Goal: Transaction & Acquisition: Purchase product/service

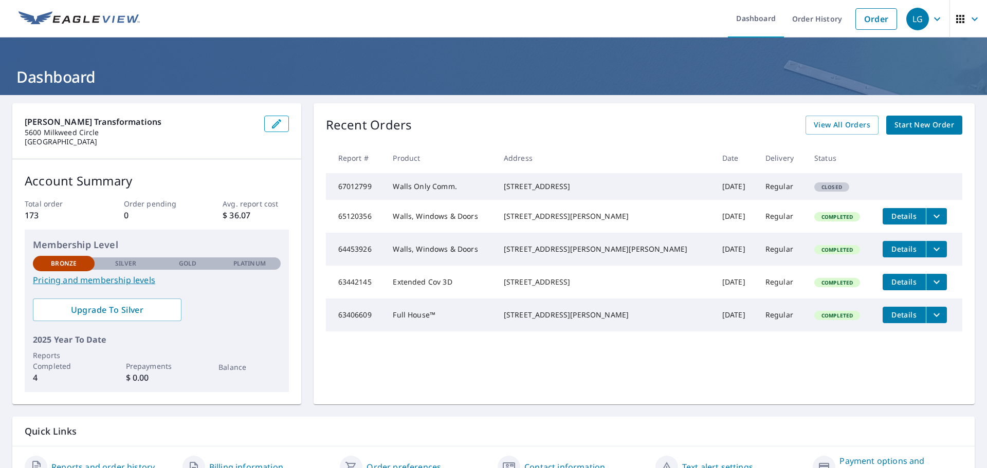
click at [901, 125] on span "Start New Order" at bounding box center [925, 125] width 60 height 13
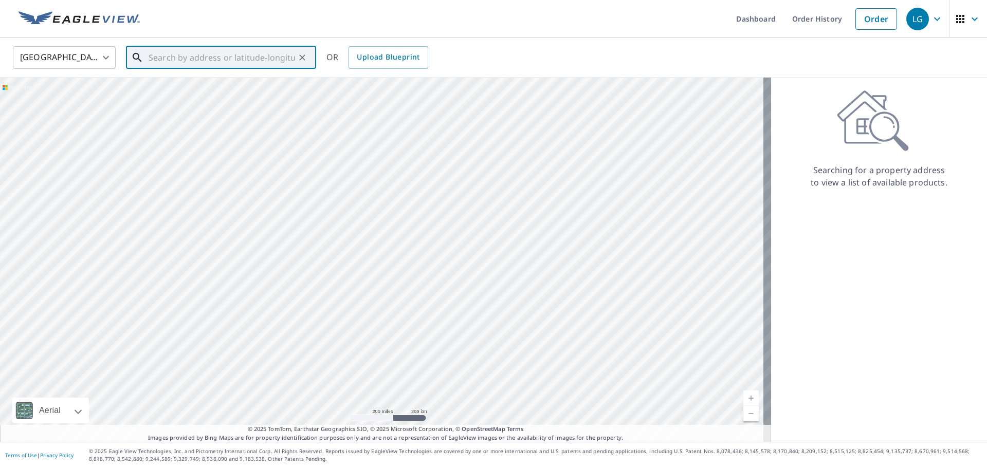
click at [229, 61] on input "text" at bounding box center [222, 57] width 147 height 29
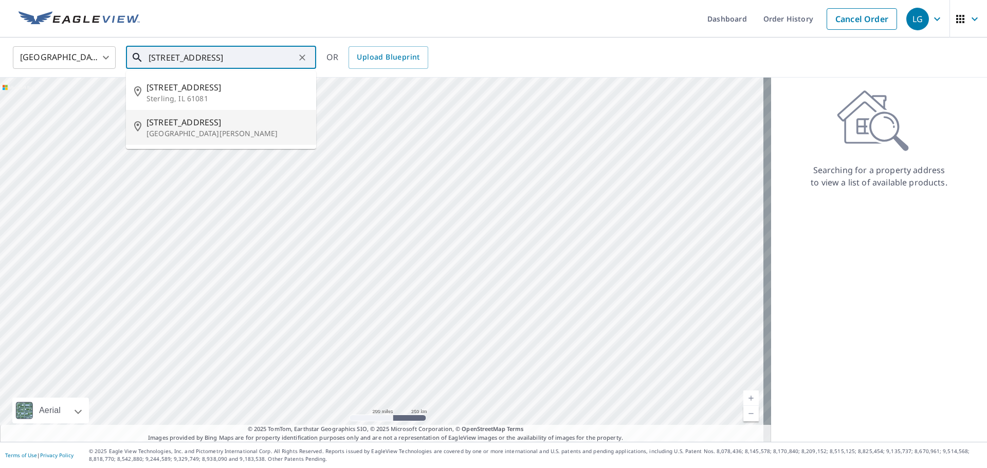
click at [215, 137] on p "[GEOGRAPHIC_DATA][PERSON_NAME]" at bounding box center [227, 134] width 161 height 10
type input "[STREET_ADDRESS][PERSON_NAME]"
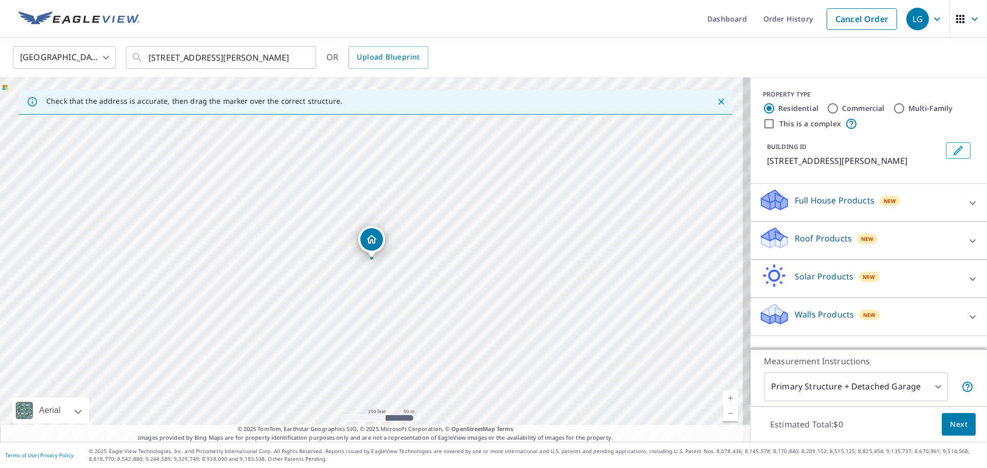
click at [889, 238] on div "Roof Products New" at bounding box center [860, 240] width 202 height 29
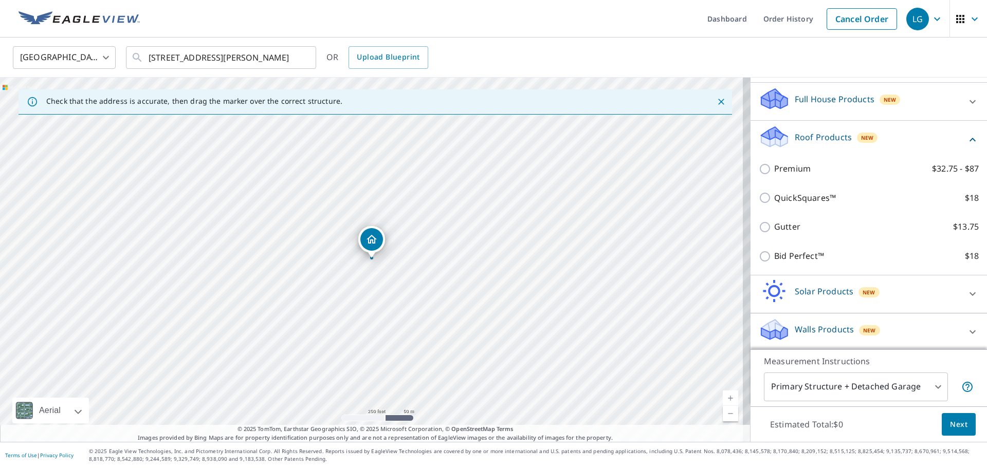
scroll to position [102, 0]
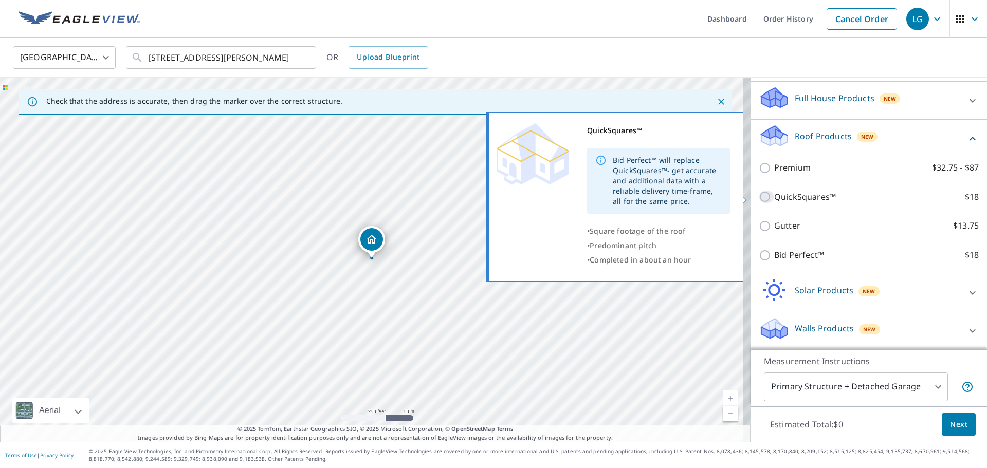
click at [759, 195] on input "QuickSquares™ $18" at bounding box center [766, 197] width 15 height 12
checkbox input "true"
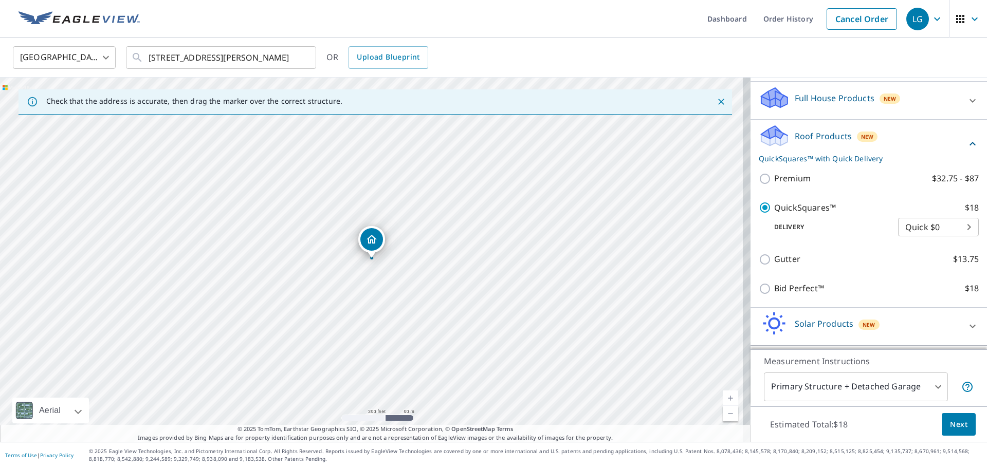
click at [909, 234] on body "LG LG Dashboard Order History Cancel Order LG United States [GEOGRAPHIC_DATA] ​…" at bounding box center [493, 234] width 987 height 468
click at [910, 231] on li "Quick $0" at bounding box center [923, 227] width 81 height 19
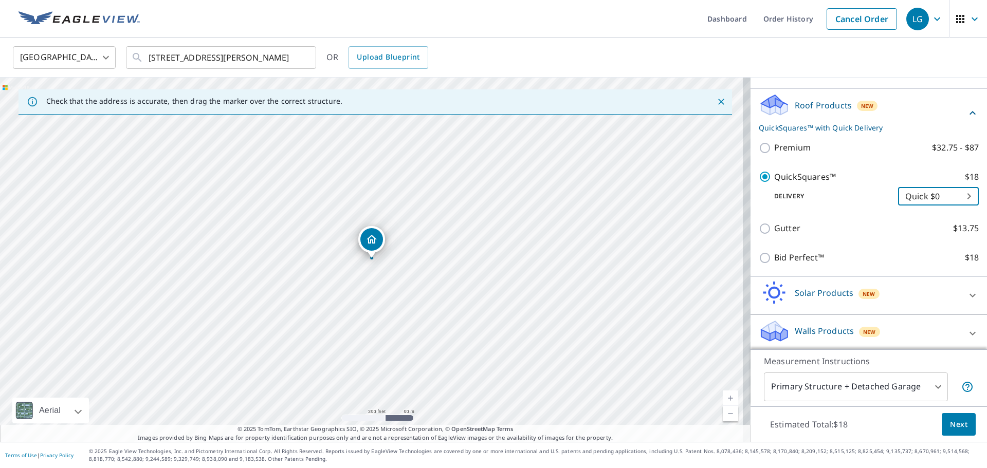
scroll to position [137, 0]
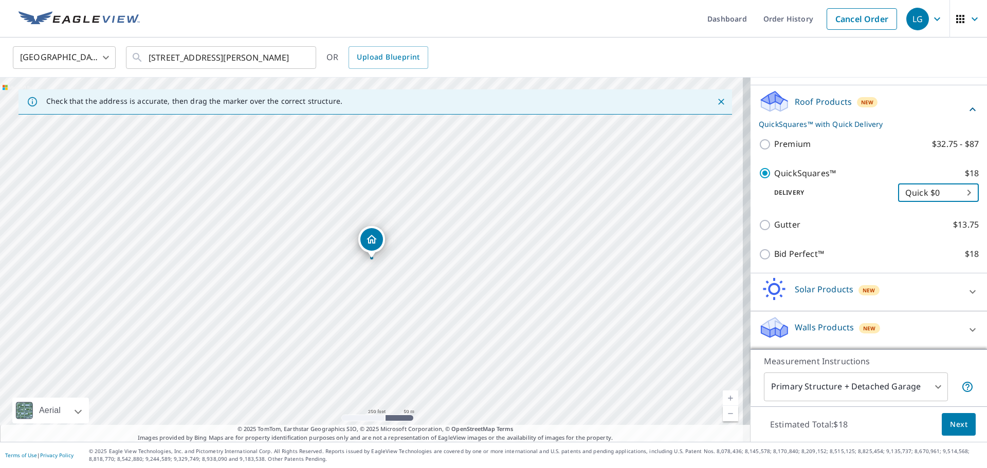
click at [950, 429] on span "Next" at bounding box center [958, 425] width 17 height 13
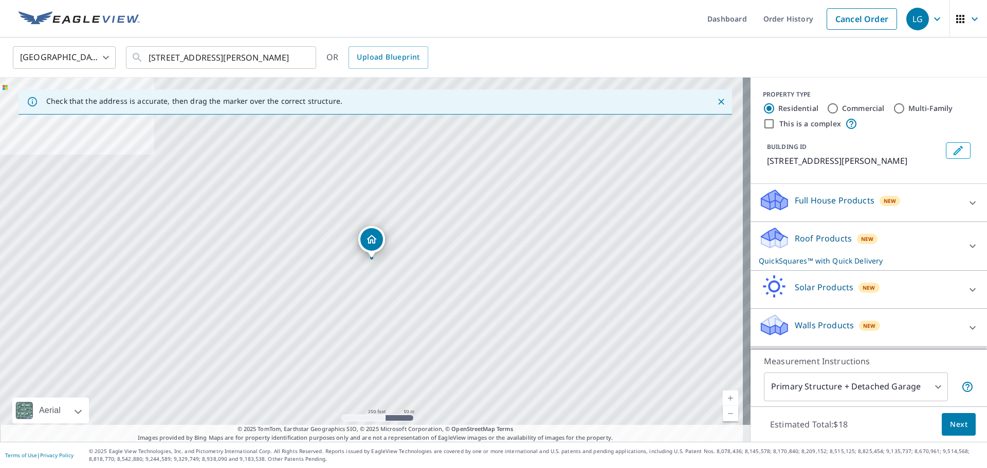
click at [845, 238] on div "Roof Products New QuickSquares™ with Quick Delivery" at bounding box center [860, 246] width 202 height 40
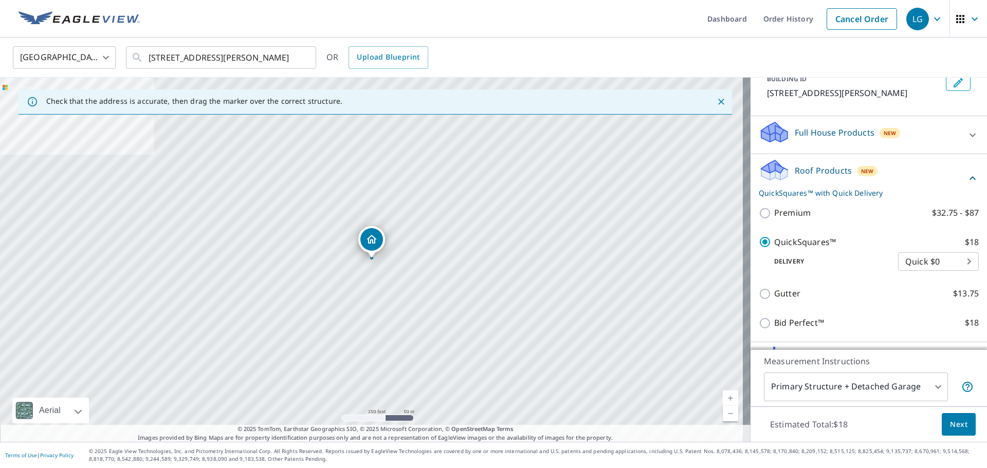
scroll to position [68, 0]
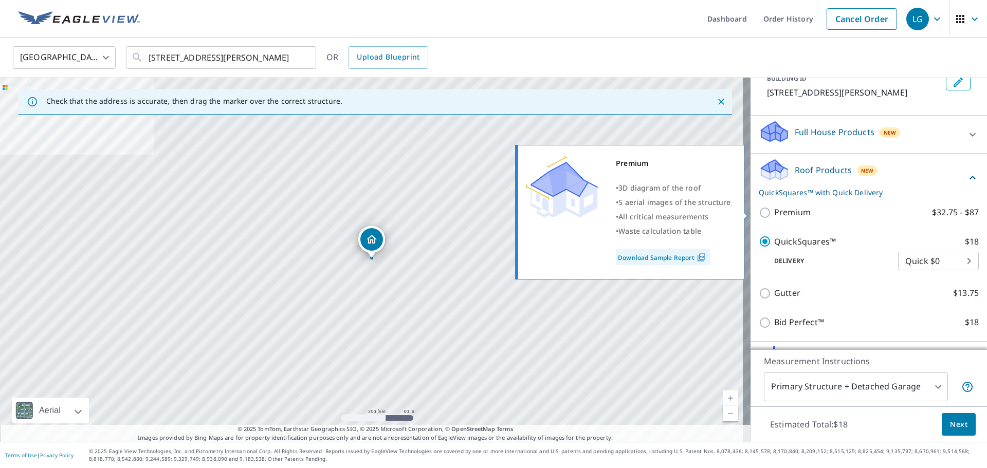
click at [759, 214] on input "Premium $32.75 - $87" at bounding box center [766, 213] width 15 height 12
checkbox input "true"
checkbox input "false"
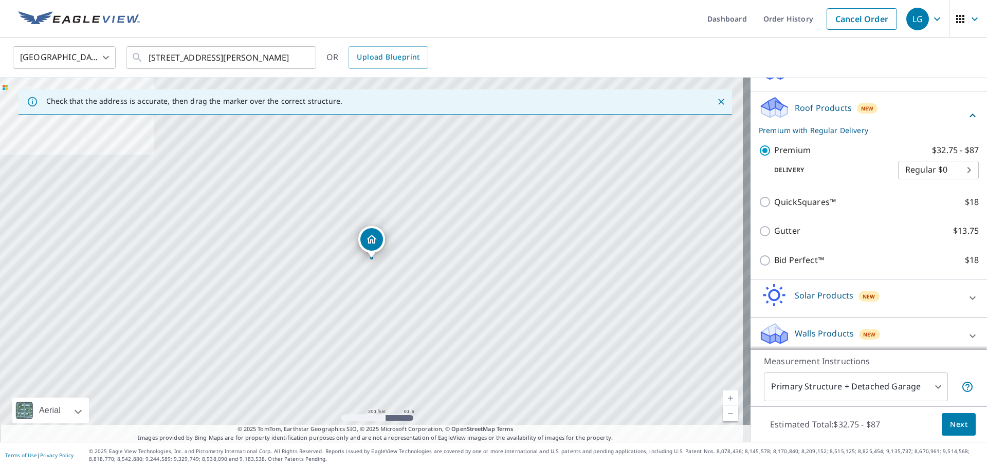
scroll to position [137, 0]
